Goal: Task Accomplishment & Management: Complete application form

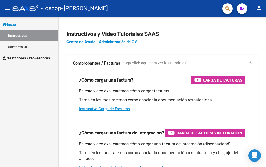
click at [48, 56] on span "Prestadores / Proveedores" at bounding box center [26, 58] width 47 height 6
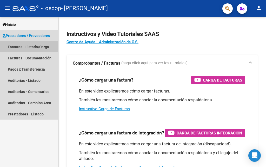
click at [37, 48] on link "Facturas - Listado/Carga" at bounding box center [29, 46] width 58 height 11
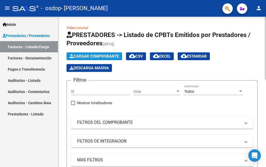
click at [101, 56] on span "Cargar Comprobante" at bounding box center [94, 56] width 49 height 5
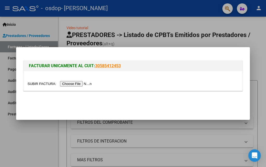
click at [76, 83] on input "file" at bounding box center [61, 83] width 66 height 5
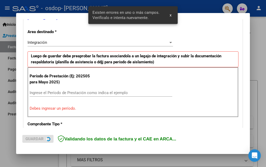
scroll to position [117, 0]
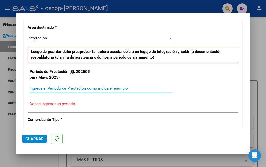
click at [104, 88] on input "Ingrese el Período de Prestación como indica el ejemplo" at bounding box center [101, 88] width 143 height 5
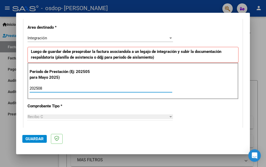
type input "202508"
click at [168, 37] on div at bounding box center [170, 38] width 5 height 4
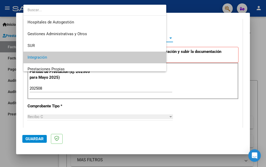
scroll to position [19, 0]
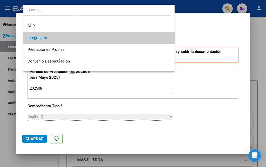
click at [91, 38] on span "Integración" at bounding box center [99, 38] width 143 height 12
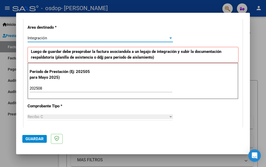
click at [33, 138] on span "Guardar" at bounding box center [34, 138] width 18 height 5
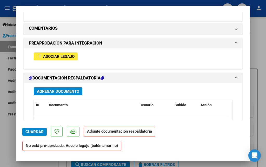
scroll to position [442, 0]
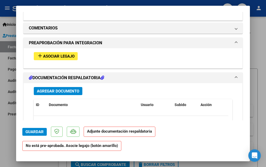
click at [62, 56] on span "Asociar Legajo" at bounding box center [58, 56] width 31 height 5
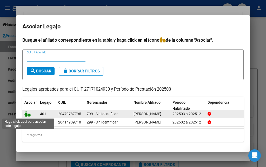
click at [30, 115] on icon at bounding box center [27, 114] width 6 height 6
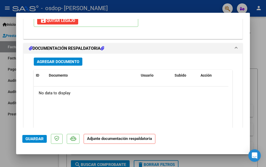
scroll to position [585, 0]
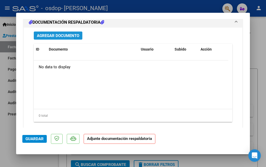
click at [64, 36] on span "Agregar Documento" at bounding box center [58, 35] width 42 height 5
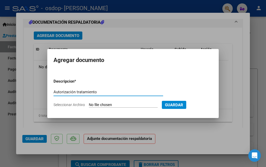
type input "Autorización tratamiento"
click at [107, 105] on input "Seleccionar Archivo" at bounding box center [123, 104] width 69 height 5
type input "C:\fakepath\Autorización Bocchini Marzo a [DATE].pdf"
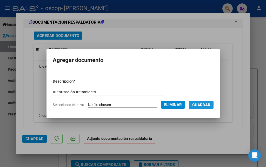
click at [208, 105] on span "Guardar" at bounding box center [201, 104] width 18 height 5
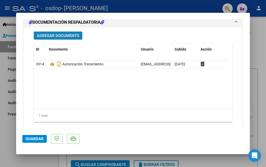
click at [52, 35] on span "Agregar Documento" at bounding box center [58, 35] width 42 height 5
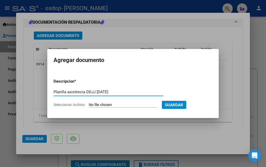
type input "Planilla asistencia DDJJ [DATE]"
click at [121, 104] on input "Seleccionar Archivo" at bounding box center [123, 104] width 69 height 5
type input "C:\fakepath\Planilla asistencia DDJJ [DATE].pdf"
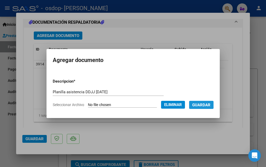
click at [204, 104] on span "Guardar" at bounding box center [201, 104] width 18 height 5
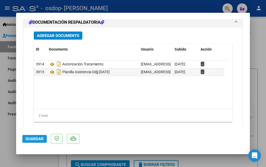
click at [34, 138] on span "Guardar" at bounding box center [34, 138] width 18 height 5
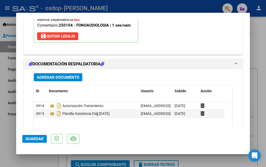
scroll to position [596, 0]
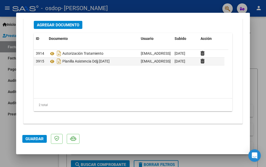
click at [39, 136] on span "Guardar" at bounding box center [34, 138] width 18 height 5
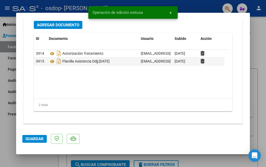
click at [259, 56] on div at bounding box center [133, 83] width 266 height 167
type input "$ 0,00"
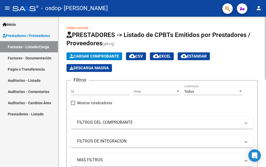
click at [103, 56] on span "Cargar Comprobante" at bounding box center [94, 56] width 49 height 5
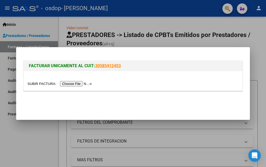
click at [77, 82] on input "file" at bounding box center [61, 83] width 66 height 5
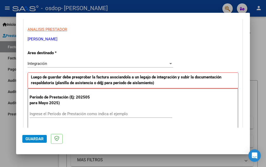
scroll to position [117, 0]
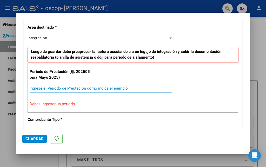
click at [87, 86] on input "Ingrese el Período de Prestación como indica el ejemplo" at bounding box center [101, 88] width 143 height 5
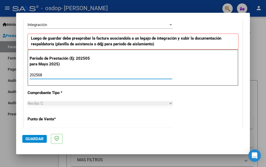
scroll to position [156, 0]
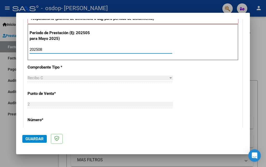
type input "202508"
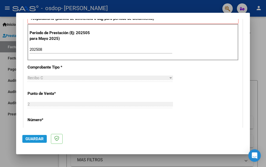
click at [31, 139] on span "Guardar" at bounding box center [34, 138] width 18 height 5
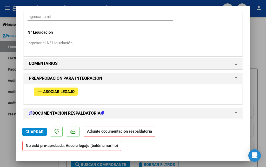
scroll to position [442, 0]
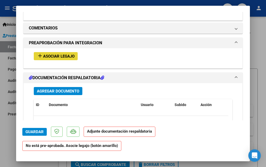
click at [59, 56] on span "Asociar Legajo" at bounding box center [58, 56] width 31 height 5
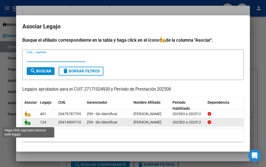
click at [27, 123] on icon at bounding box center [27, 122] width 6 height 6
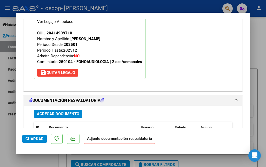
scroll to position [533, 0]
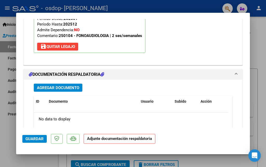
click at [58, 88] on span "Agregar Documento" at bounding box center [58, 87] width 42 height 5
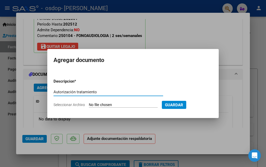
type input "Autorización tratamiento"
click at [111, 104] on input "Seleccionar Archivo" at bounding box center [123, 104] width 69 height 5
type input "C:\fakepath\Autorizacion Febrero a [DATE] [PERSON_NAME].pdf"
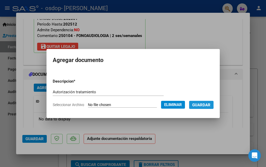
click at [198, 104] on span "Guardar" at bounding box center [201, 104] width 18 height 5
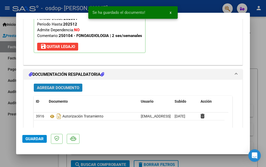
click at [61, 88] on span "Agregar Documento" at bounding box center [58, 87] width 42 height 5
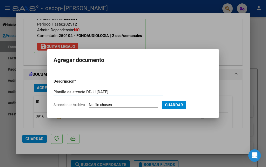
type input "Planilla asistencia DDJJ [DATE]"
click at [108, 103] on input "Seleccionar Archivo" at bounding box center [123, 104] width 69 height 5
type input "C:\fakepath\Planilla asistencia DDJJ [DATE].pdf"
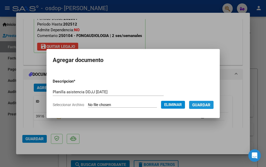
click at [205, 106] on span "Guardar" at bounding box center [201, 104] width 18 height 5
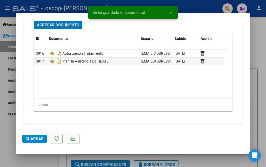
scroll to position [570, 0]
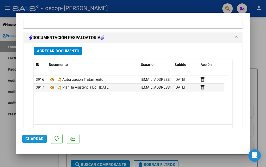
click at [32, 137] on span "Guardar" at bounding box center [34, 138] width 18 height 5
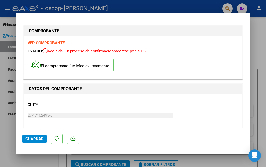
scroll to position [0, 0]
click at [29, 139] on span "Guardar" at bounding box center [34, 138] width 18 height 5
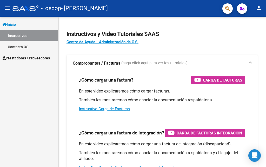
click at [38, 58] on span "Prestadores / Proveedores" at bounding box center [26, 58] width 47 height 6
click at [23, 58] on span "Prestadores / Proveedores" at bounding box center [26, 58] width 47 height 6
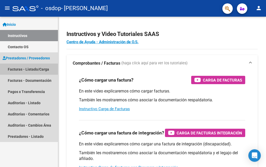
click at [25, 69] on link "Facturas - Listado/Carga" at bounding box center [29, 68] width 58 height 11
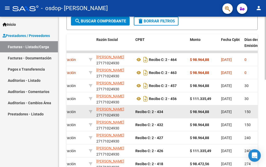
scroll to position [181, 0]
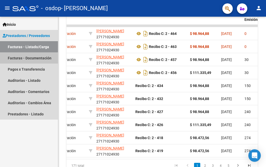
click at [39, 58] on link "Facturas - Documentación" at bounding box center [29, 57] width 58 height 11
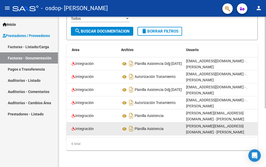
scroll to position [0, 66]
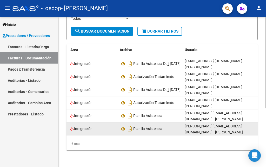
click at [121, 128] on div "Planilla Asistencia" at bounding box center [150, 128] width 61 height 8
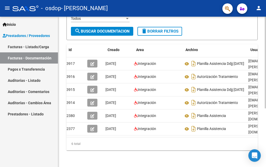
scroll to position [0, 0]
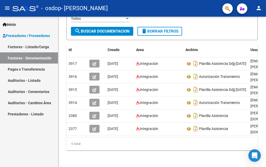
click at [27, 68] on link "Pagos x Transferencia" at bounding box center [29, 68] width 58 height 11
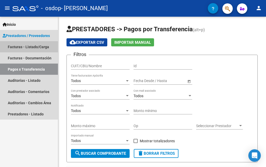
click at [23, 46] on link "Facturas - Listado/Carga" at bounding box center [29, 46] width 58 height 11
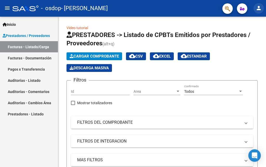
click at [260, 9] on mat-icon "person" at bounding box center [259, 8] width 6 height 6
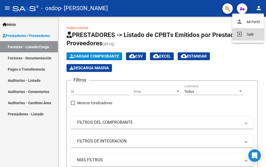
click at [238, 33] on mat-icon "exit_to_app" at bounding box center [239, 34] width 6 height 6
